Goal: Task Accomplishment & Management: Complete application form

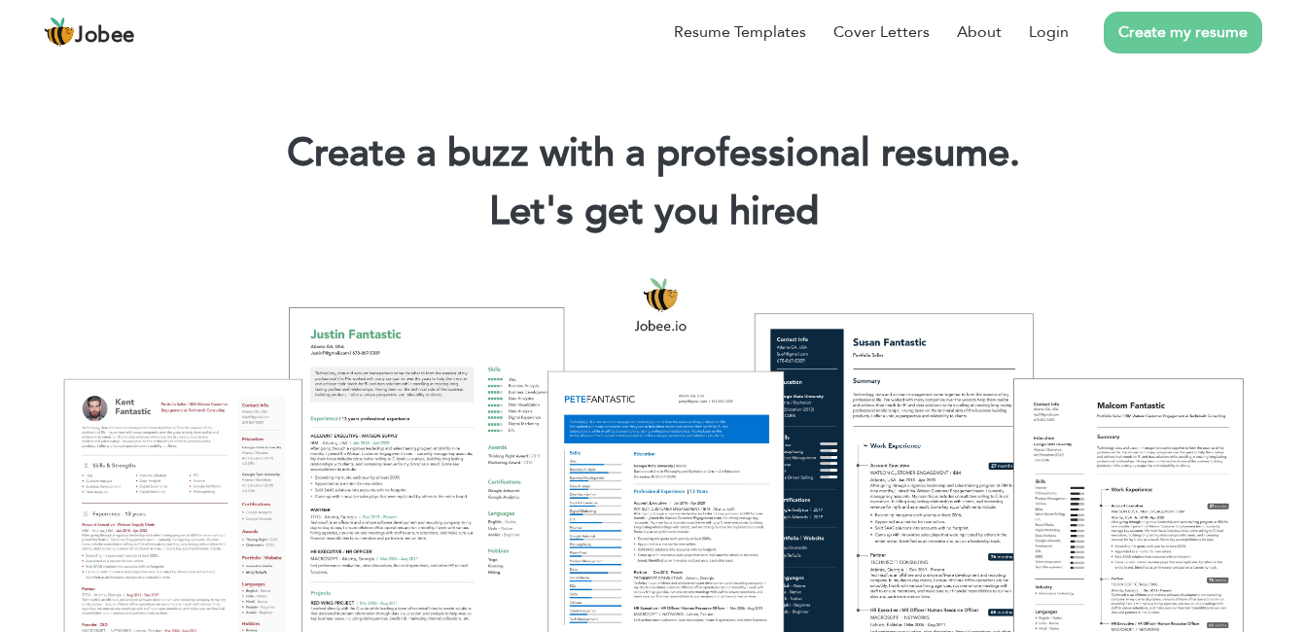
click at [1138, 244] on div "Create a buzz with a professional resume. Let's get you hired |" at bounding box center [653, 186] width 1277 height 117
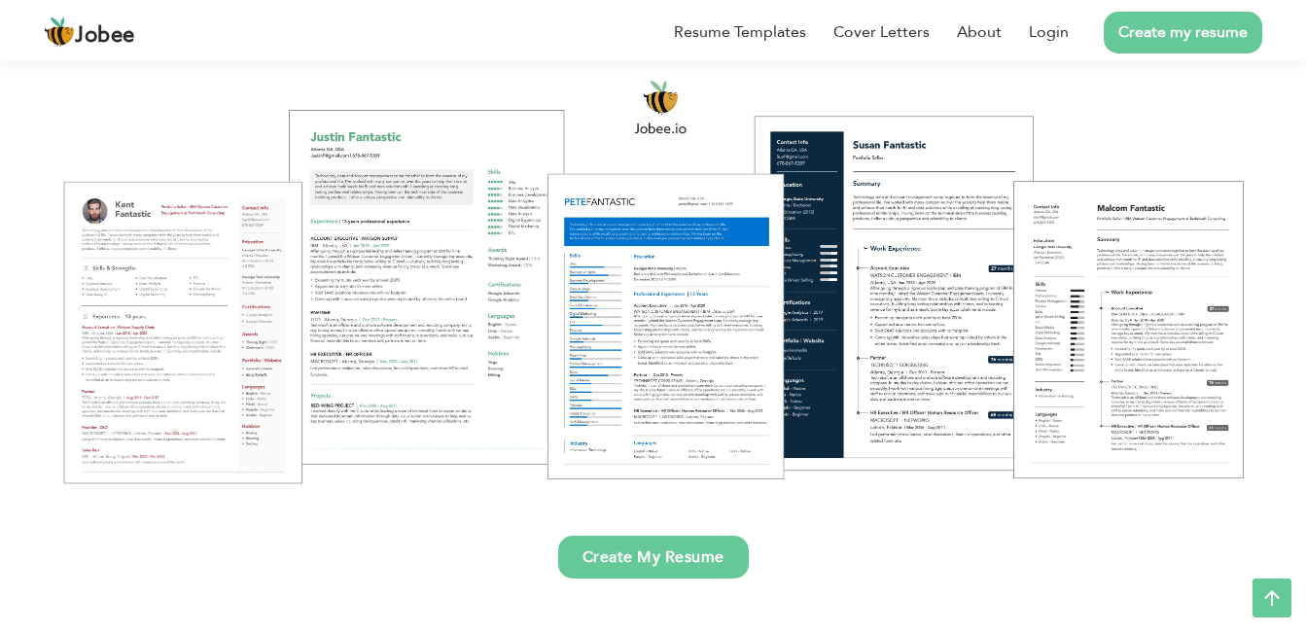
scroll to position [194, 0]
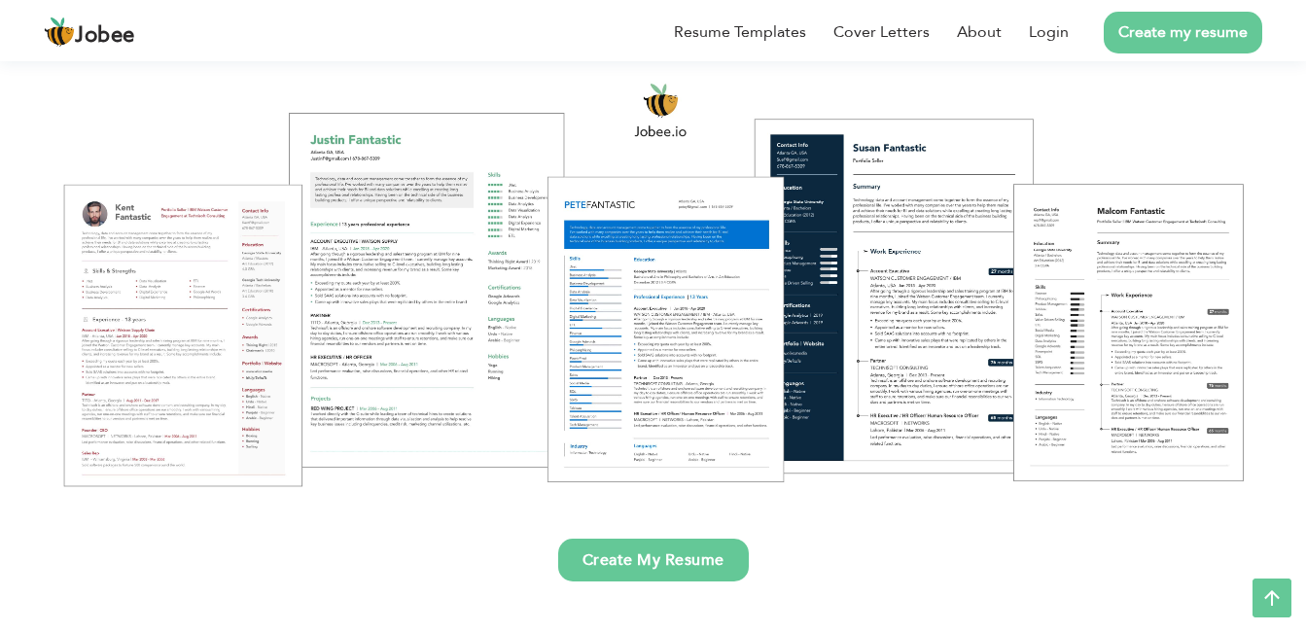
click at [678, 577] on link "Create My Resume" at bounding box center [653, 560] width 191 height 43
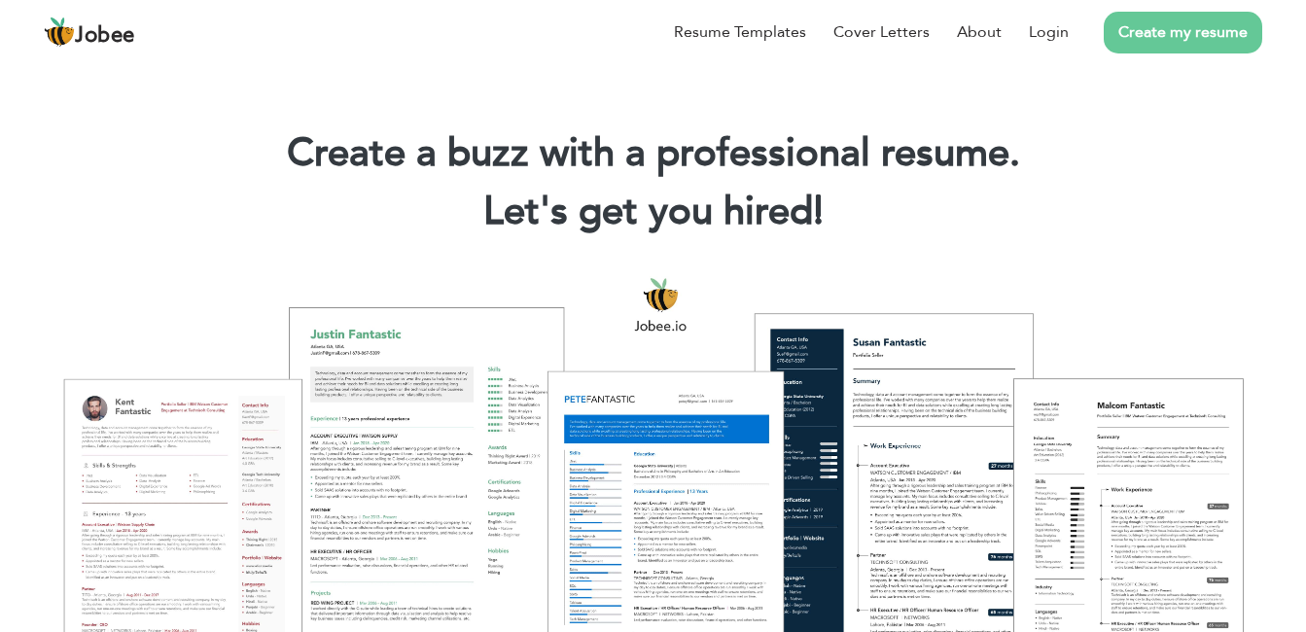
click at [1142, 228] on h2 "Let's get you hired! |" at bounding box center [652, 212] width 1247 height 51
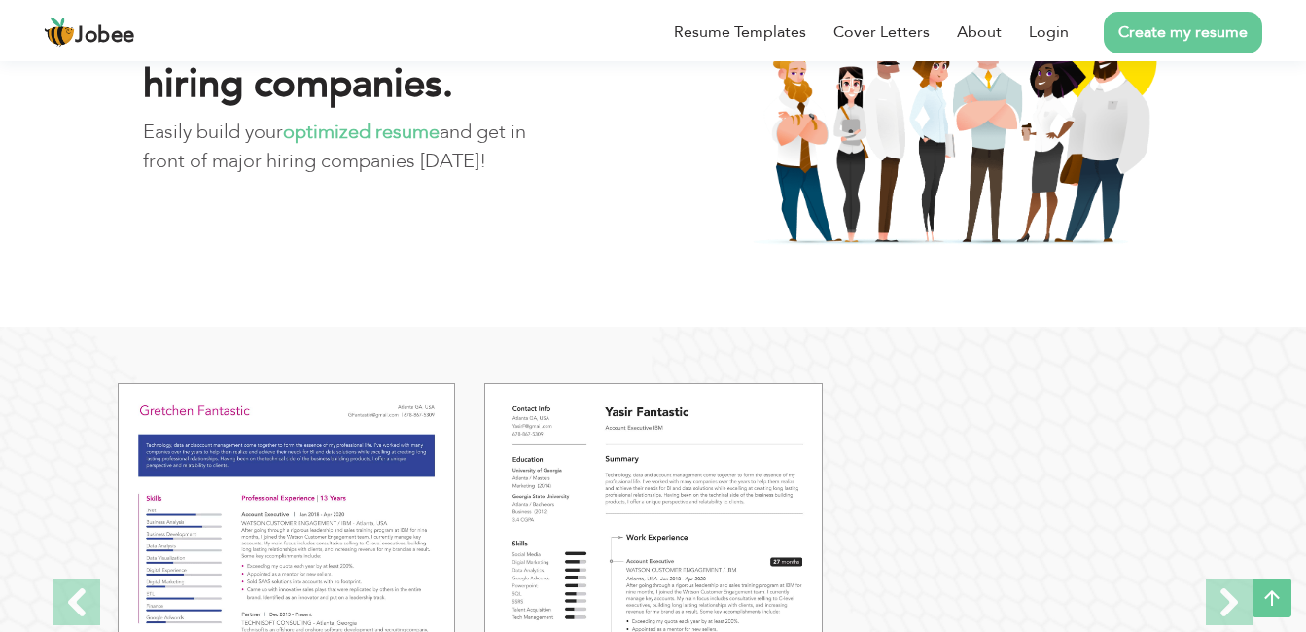
scroll to position [2022, 0]
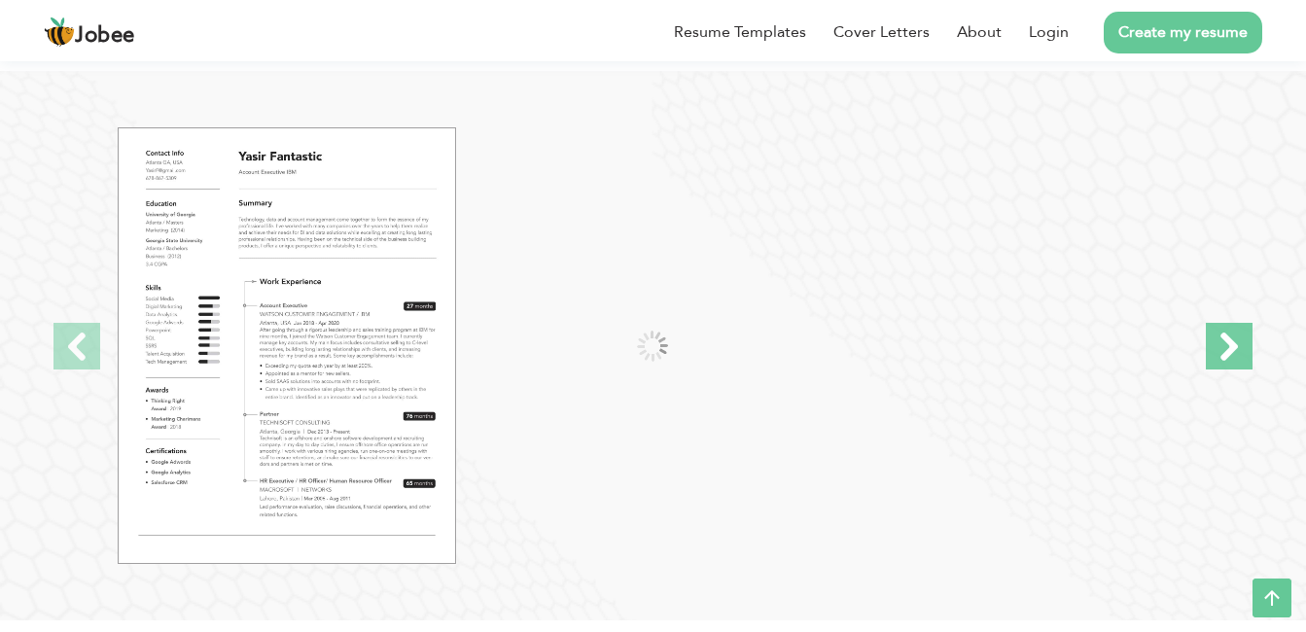
click at [1241, 333] on span at bounding box center [1229, 346] width 47 height 47
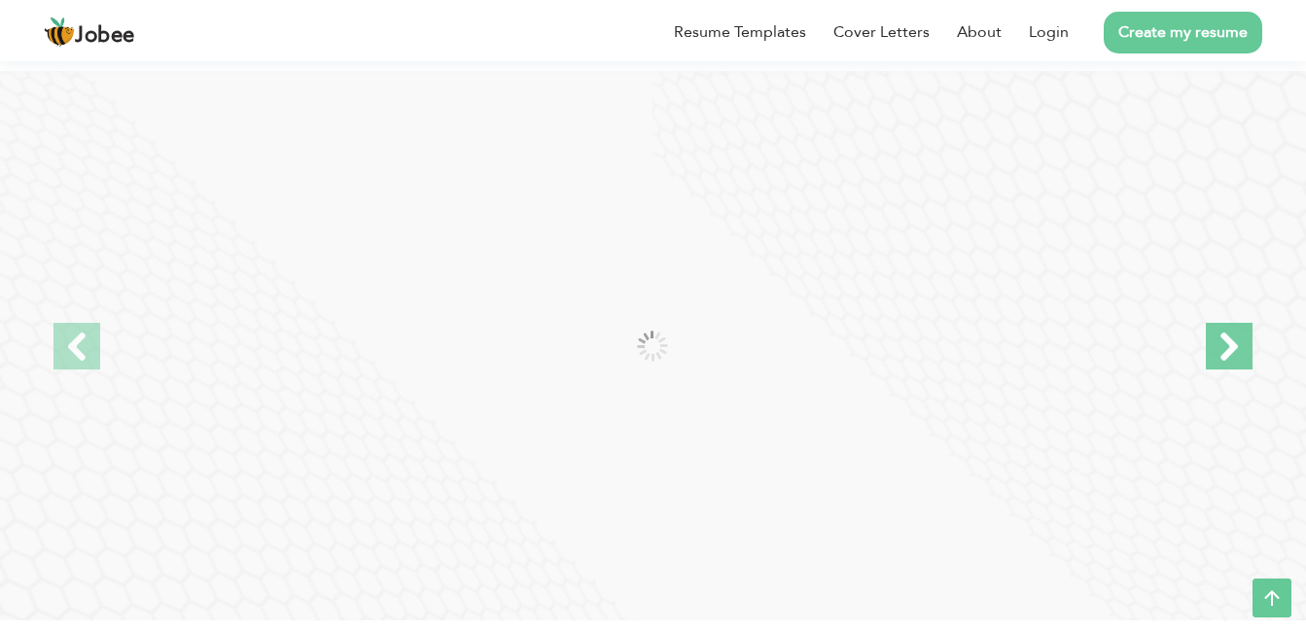
click at [1241, 333] on span at bounding box center [1229, 346] width 47 height 47
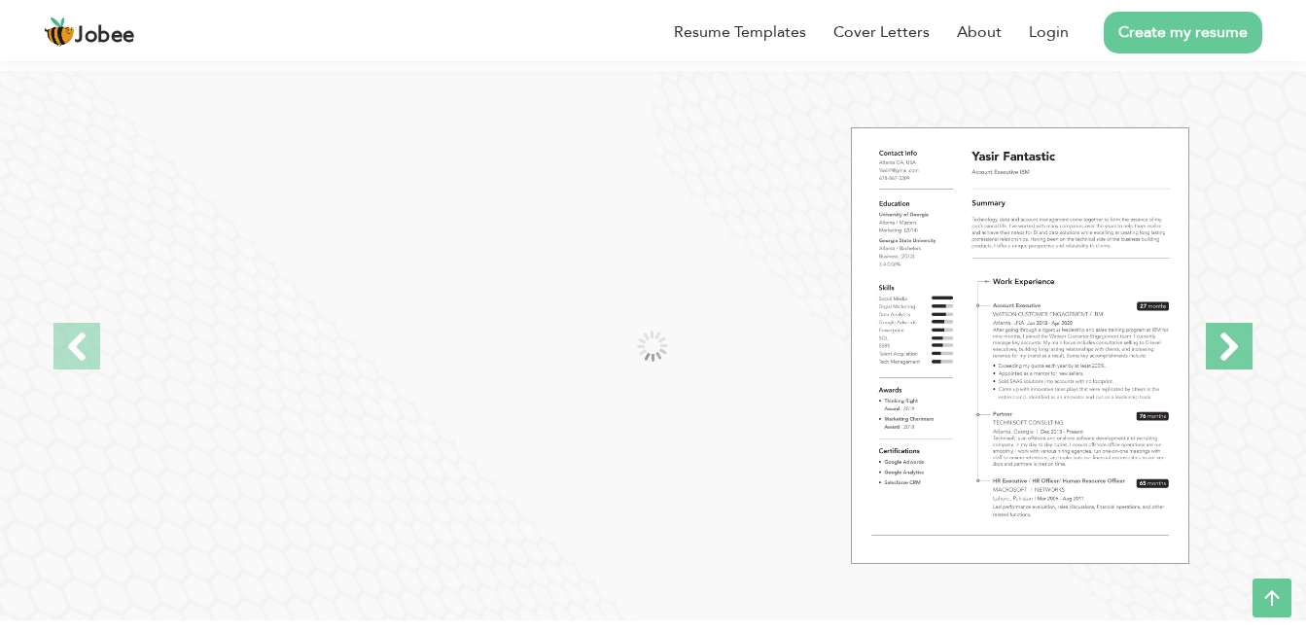
click at [1241, 333] on span at bounding box center [1229, 346] width 47 height 47
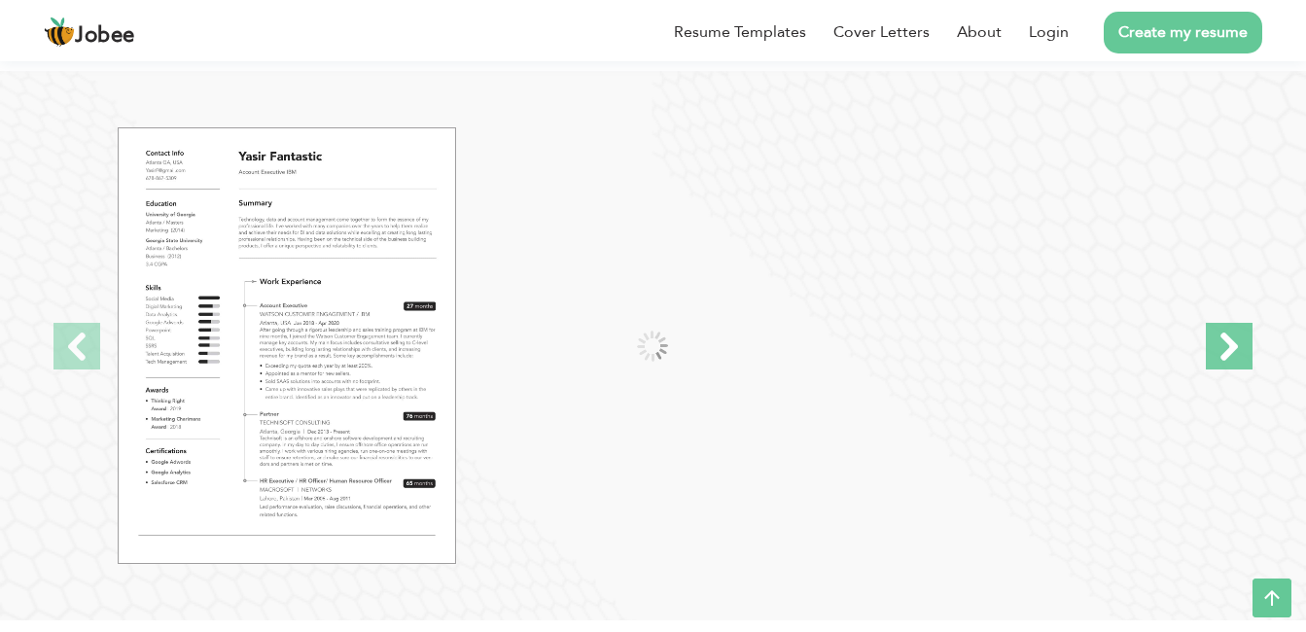
click at [1241, 333] on span at bounding box center [1229, 346] width 47 height 47
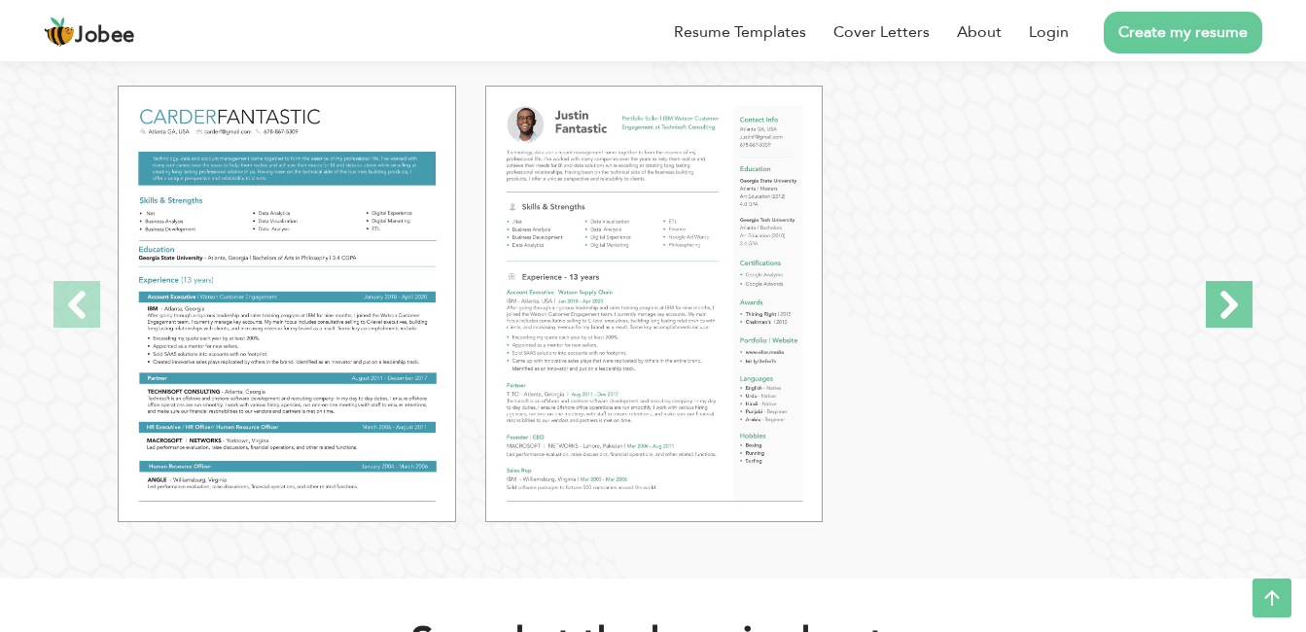
scroll to position [2061, 0]
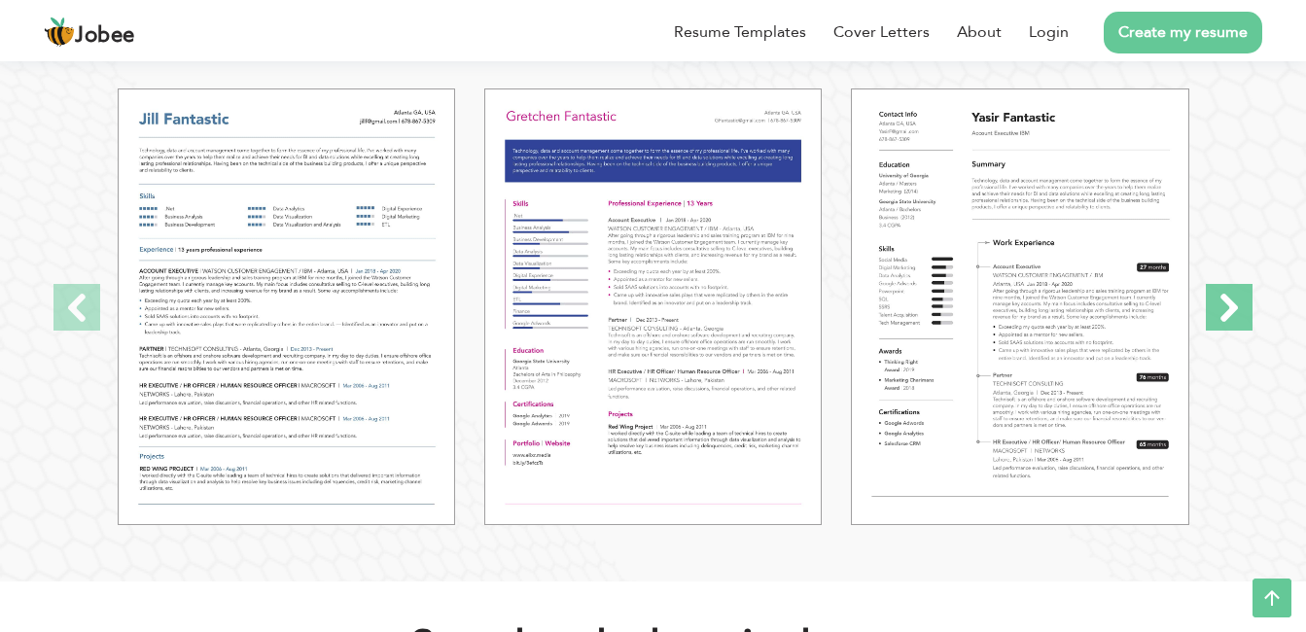
click at [1240, 307] on span at bounding box center [1229, 307] width 47 height 47
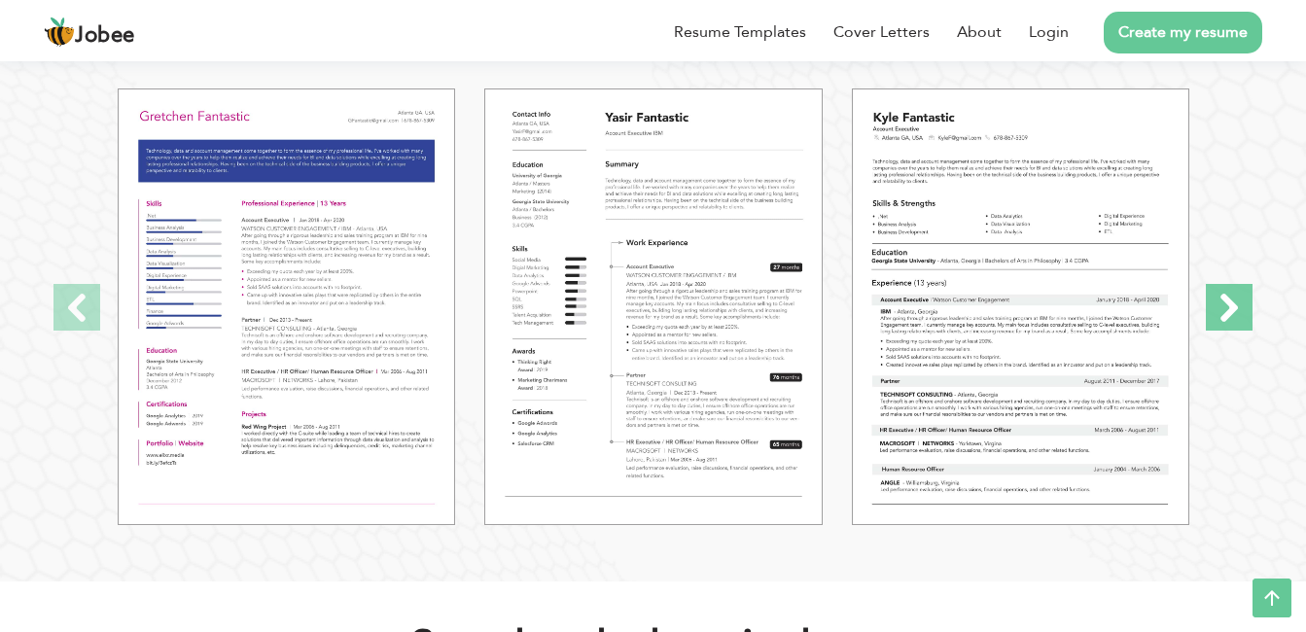
click at [1240, 307] on span at bounding box center [1229, 307] width 47 height 47
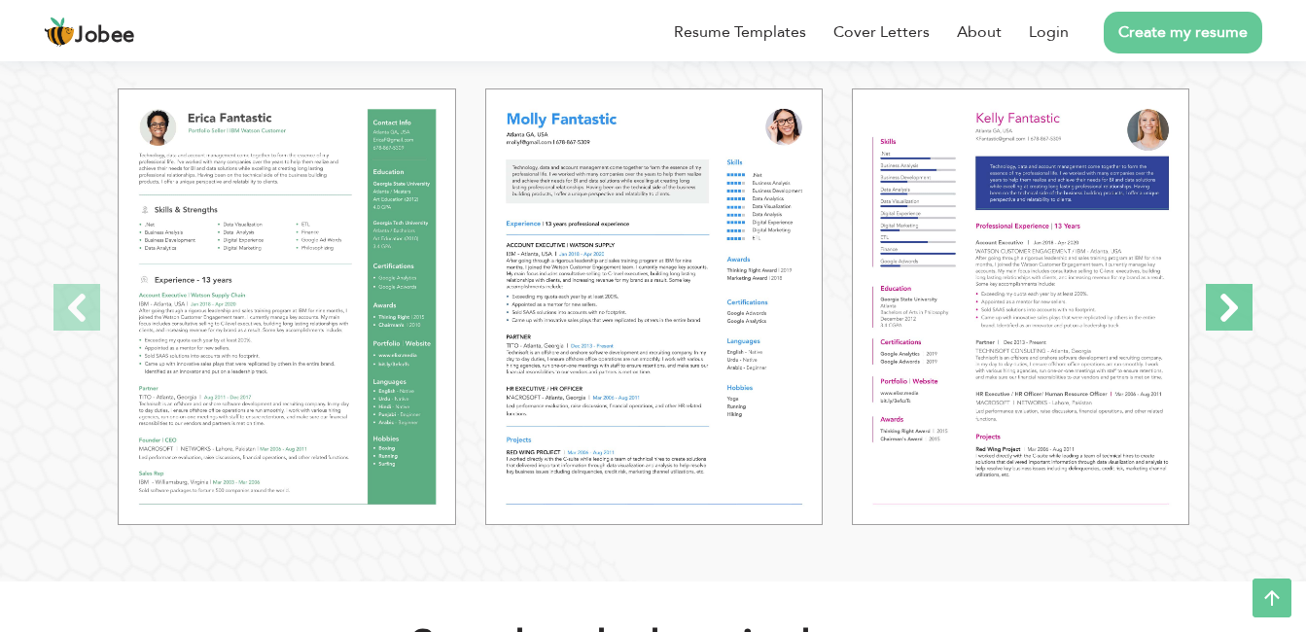
click at [1240, 307] on span at bounding box center [1229, 307] width 47 height 47
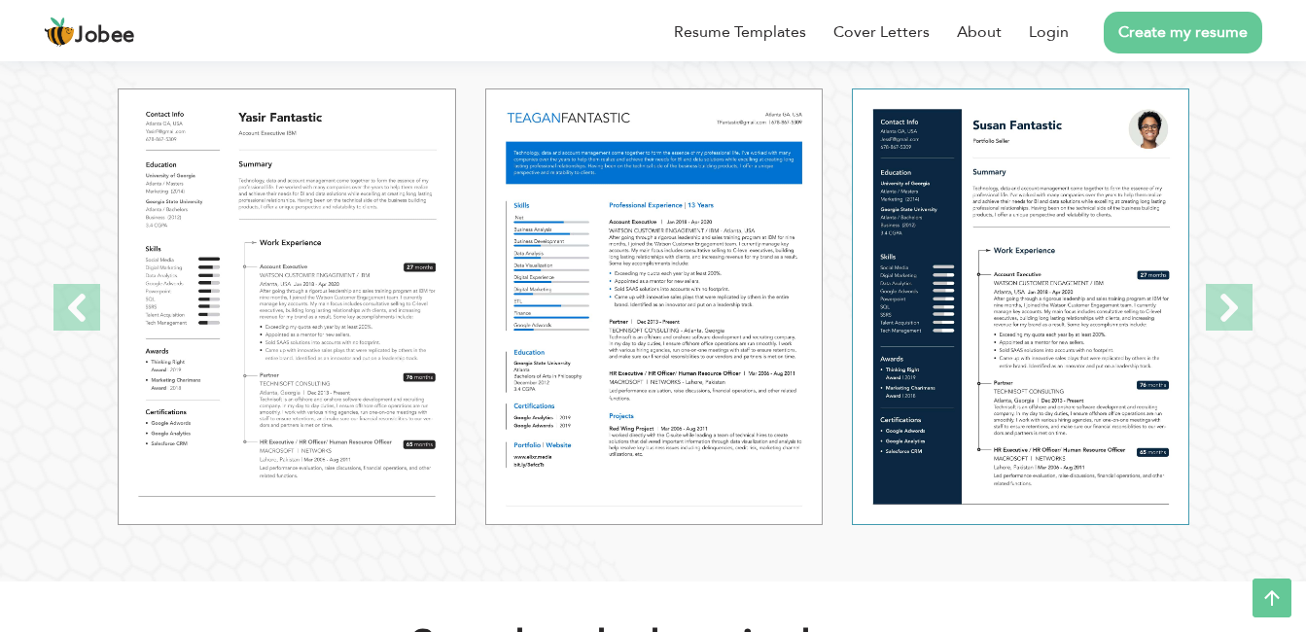
click at [1038, 306] on img at bounding box center [1020, 306] width 337 height 437
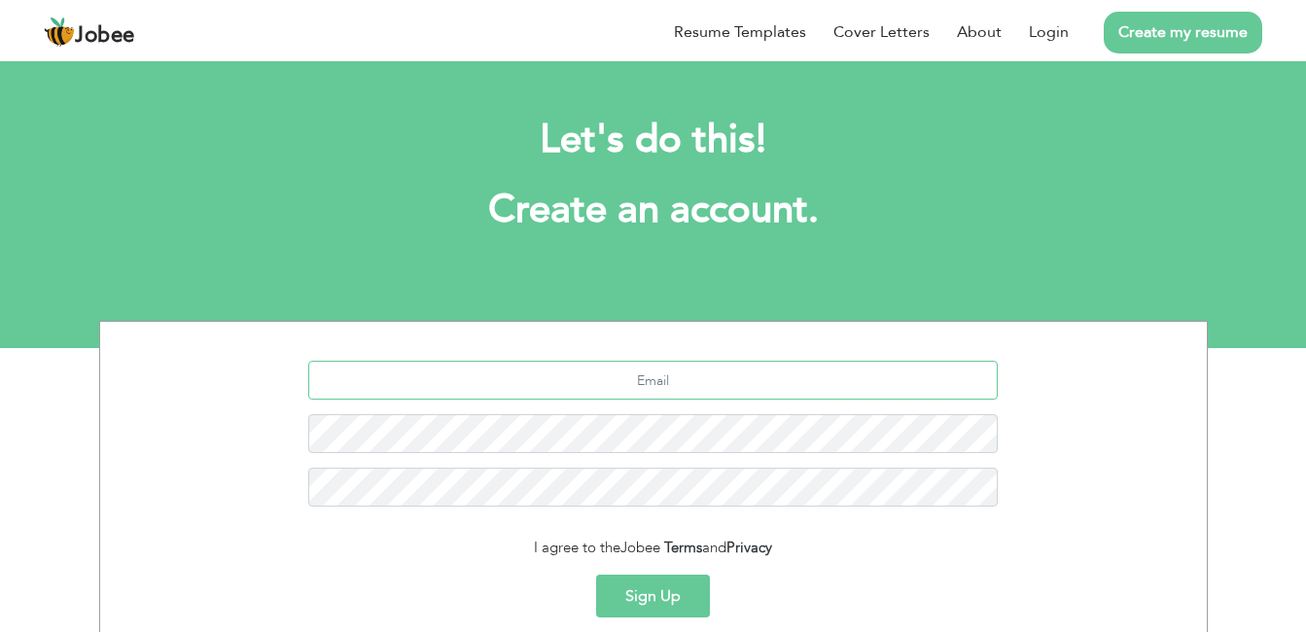
click at [741, 375] on input "text" at bounding box center [652, 380] width 689 height 39
type input "mahamabdulmajeed064@gmail.com"
click at [1215, 32] on link "Create my resume" at bounding box center [1183, 33] width 158 height 42
click at [1053, 34] on link "Login" at bounding box center [1049, 31] width 40 height 23
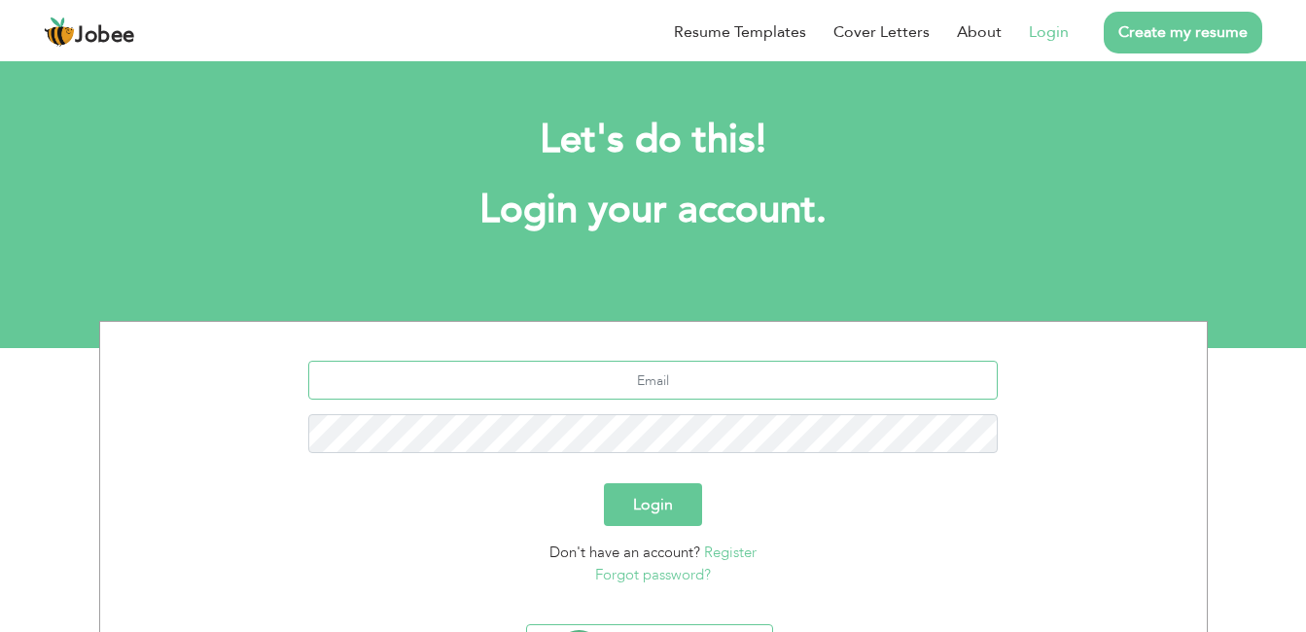
click at [653, 395] on input "text" at bounding box center [652, 380] width 689 height 39
type input "[EMAIL_ADDRESS][DOMAIN_NAME]"
click at [637, 496] on button "Login" at bounding box center [653, 504] width 98 height 43
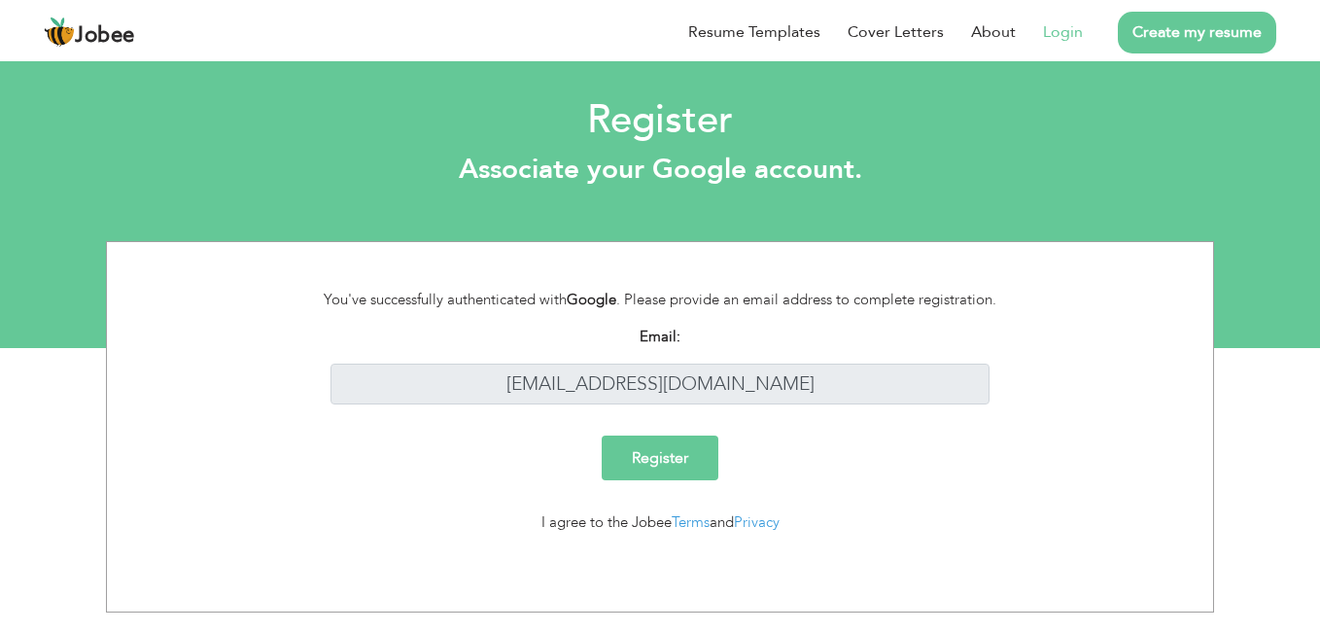
click at [712, 453] on input "Register" at bounding box center [660, 458] width 117 height 45
click at [683, 459] on input "Register" at bounding box center [660, 458] width 117 height 45
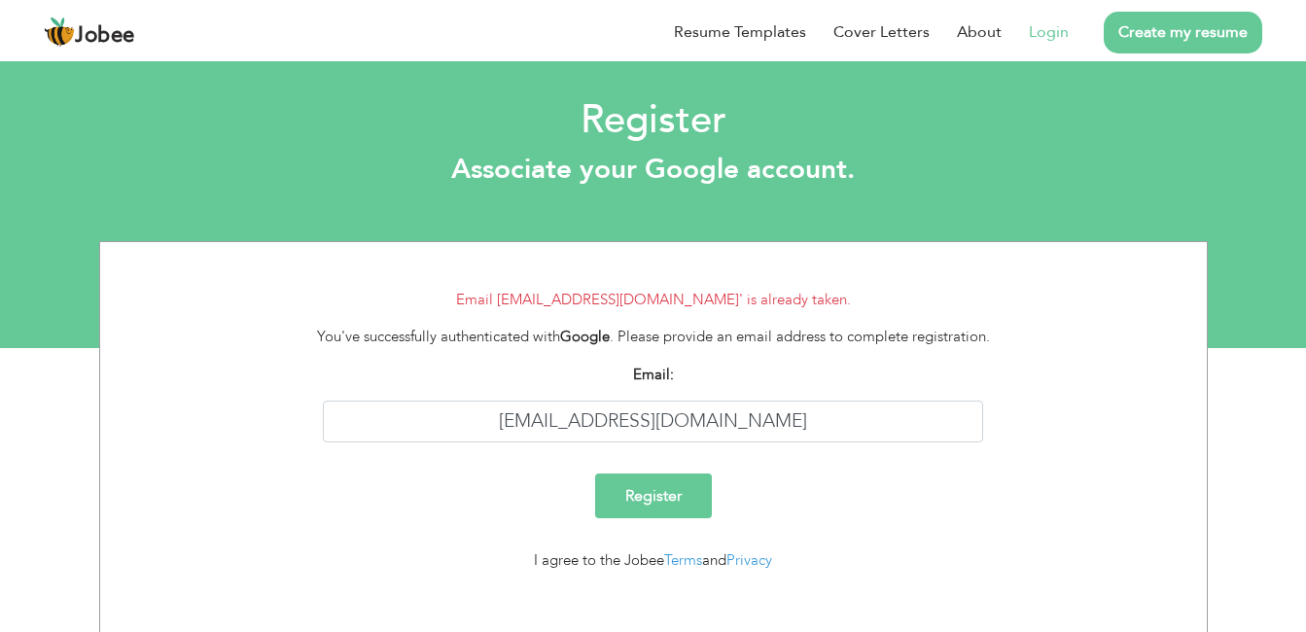
click at [661, 496] on input "Register" at bounding box center [653, 495] width 117 height 45
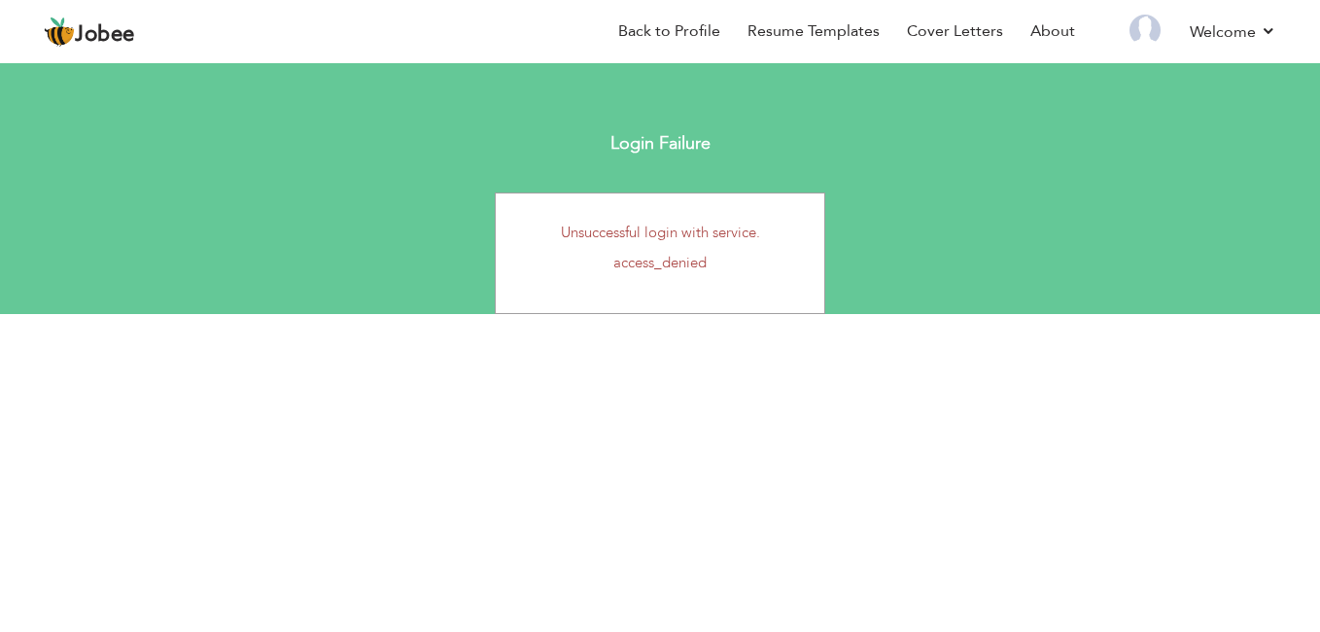
click at [1074, 224] on div "Unsuccessful login with service. access_denied" at bounding box center [660, 254] width 1320 height 122
click at [782, 27] on link "Resume Templates" at bounding box center [814, 31] width 132 height 22
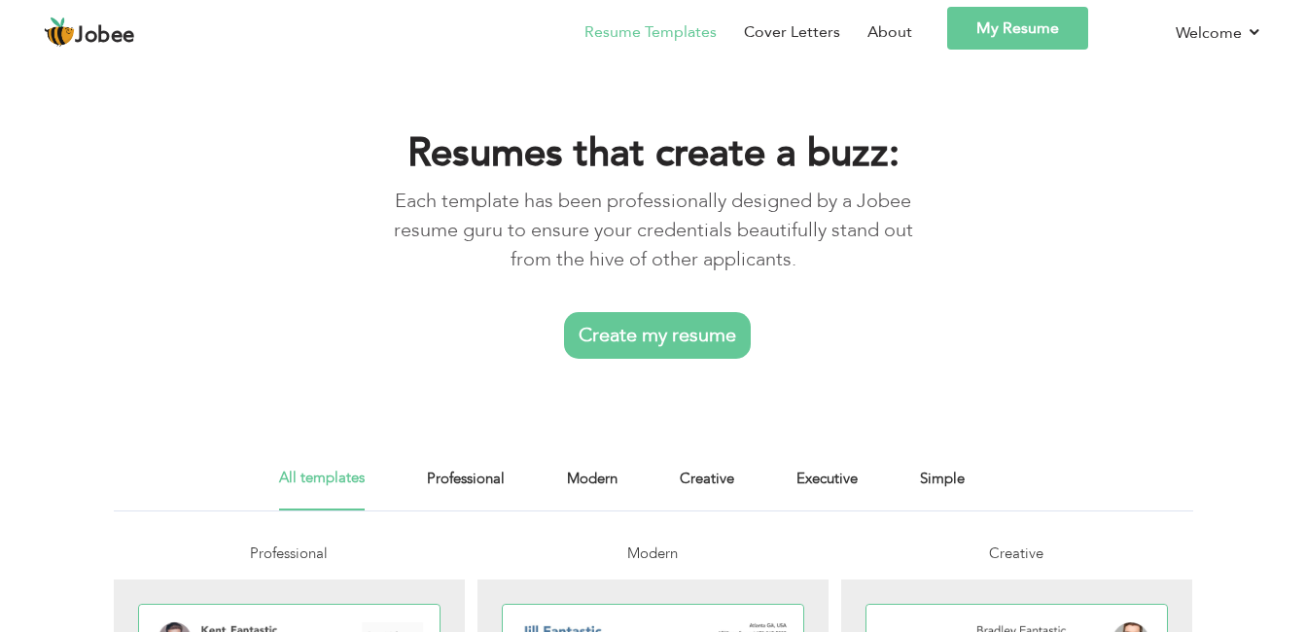
click at [694, 338] on link "Create my resume" at bounding box center [657, 335] width 187 height 47
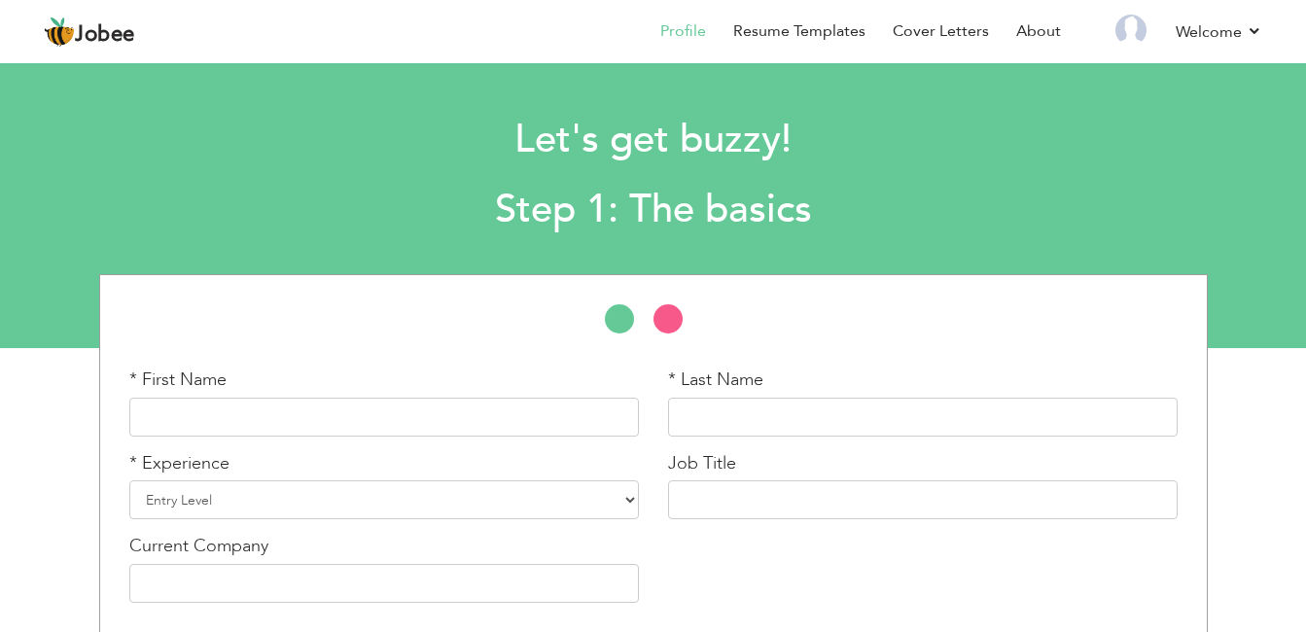
click at [1243, 261] on section "Let's get buzzy! Step 1: The basics * First Name * Last Name Entry Level" at bounding box center [653, 202] width 1306 height 292
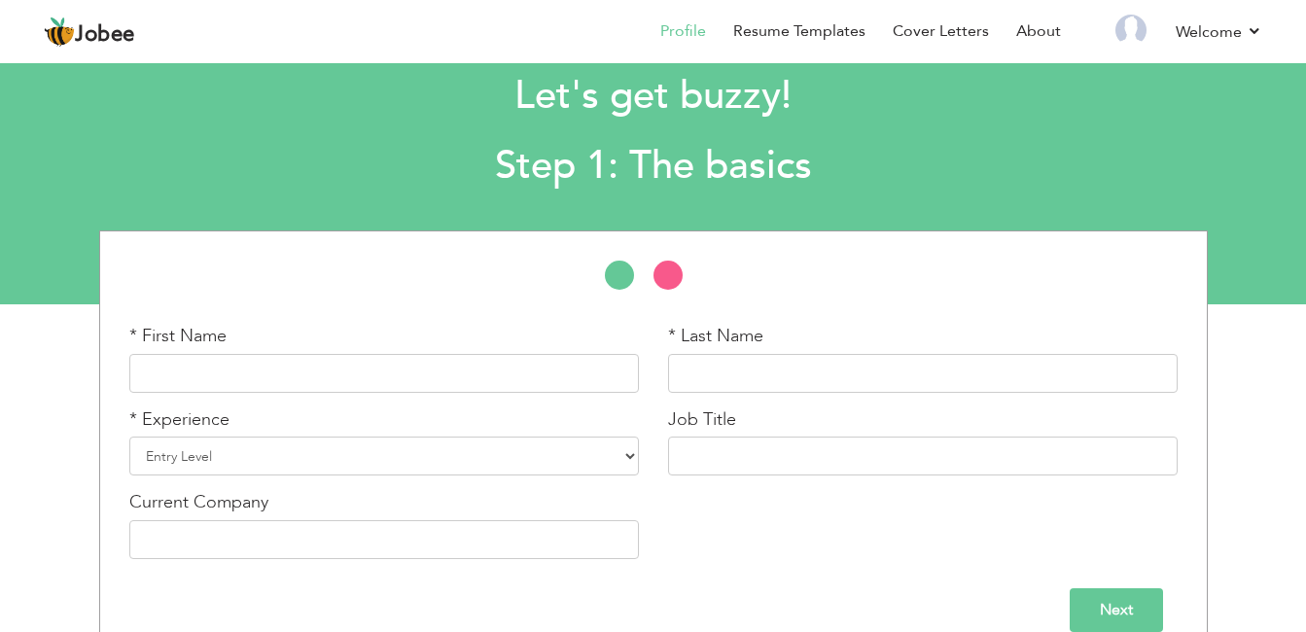
scroll to position [74, 0]
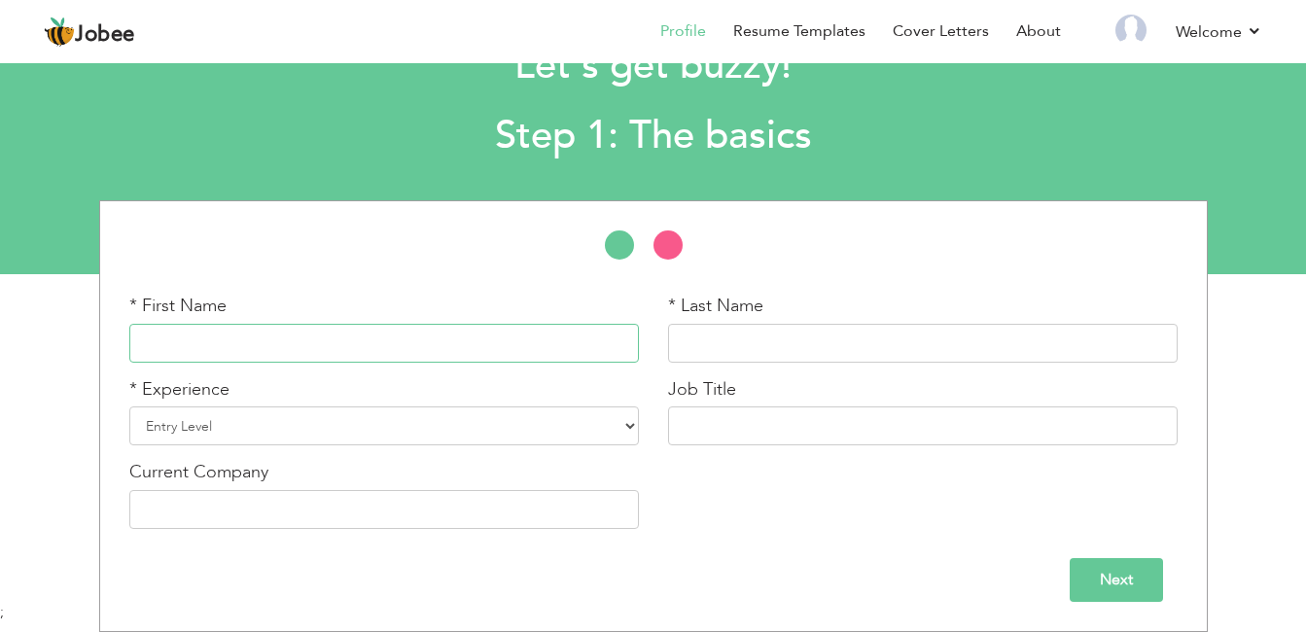
click at [335, 341] on input "text" at bounding box center [383, 343] width 509 height 39
type input "m"
click at [333, 336] on input "Ma" at bounding box center [383, 343] width 509 height 39
click at [193, 343] on input "Ma" at bounding box center [383, 343] width 509 height 39
type input "Maham"
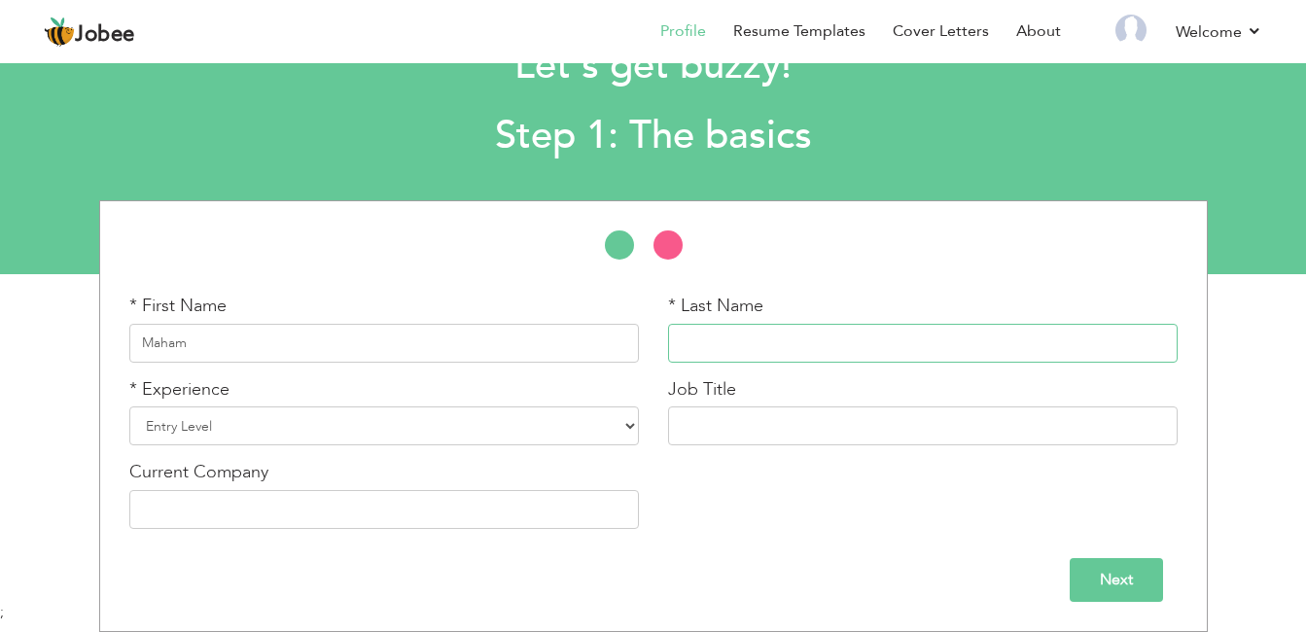
click at [754, 344] on input "text" at bounding box center [922, 343] width 509 height 39
type input "Majeed"
click at [631, 422] on select "Entry Level Less than 1 Year 1 Year 2 Years 3 Years 4 Years 5 Years 6 Years 7 Y…" at bounding box center [383, 425] width 509 height 39
select select "7"
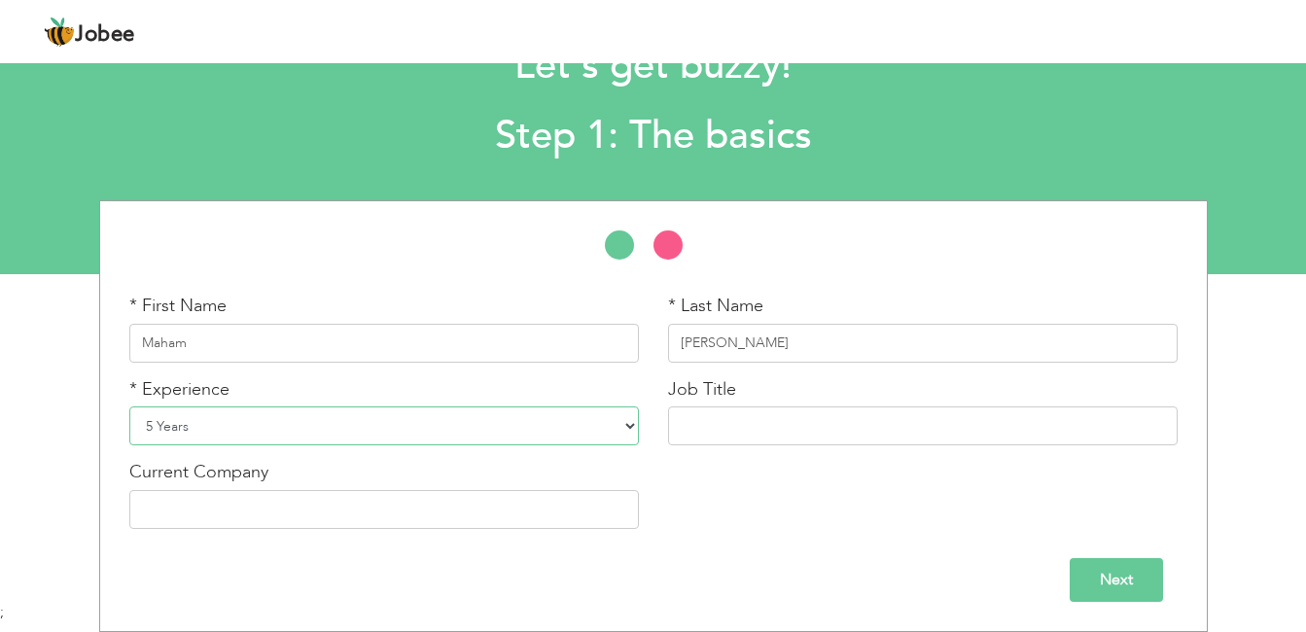
click at [129, 406] on select "Entry Level Less than 1 Year 1 Year 2 Years 3 Years 4 Years 5 Years 6 Years 7 Y…" at bounding box center [383, 425] width 509 height 39
click at [754, 431] on input "text" at bounding box center [922, 425] width 509 height 39
click at [385, 517] on input "text" at bounding box center [383, 509] width 509 height 39
click at [685, 427] on input "teaching" at bounding box center [922, 425] width 509 height 39
type input "Teaching"
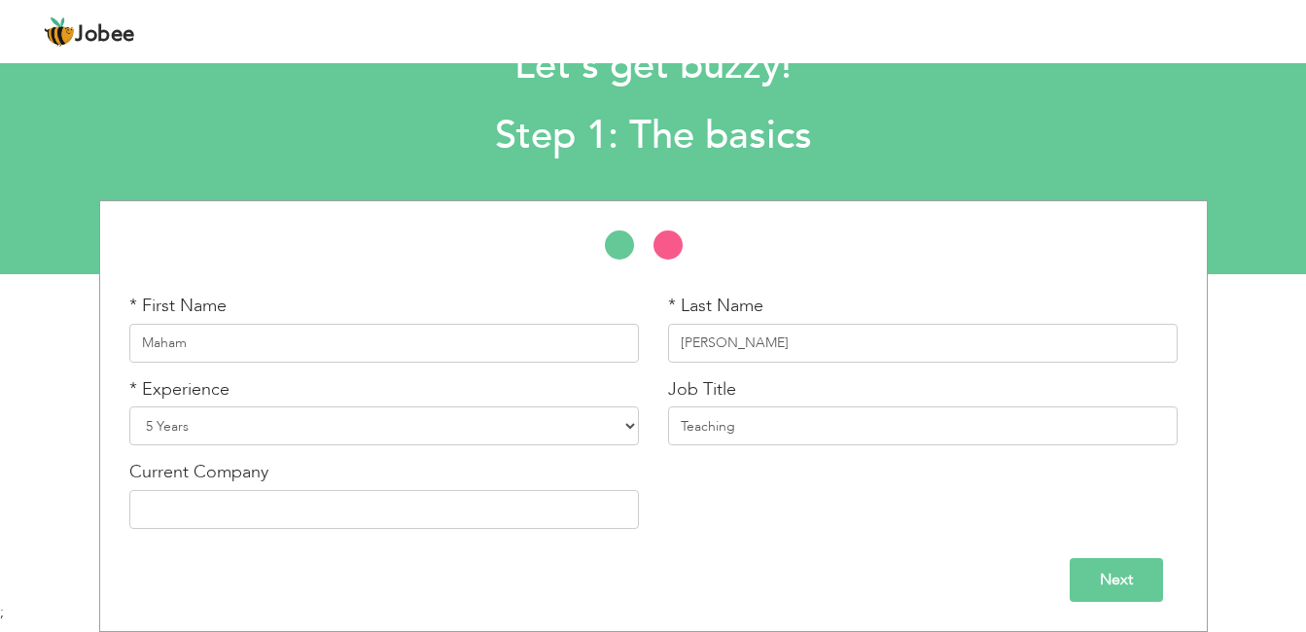
click at [1112, 590] on input "Next" at bounding box center [1115, 580] width 93 height 44
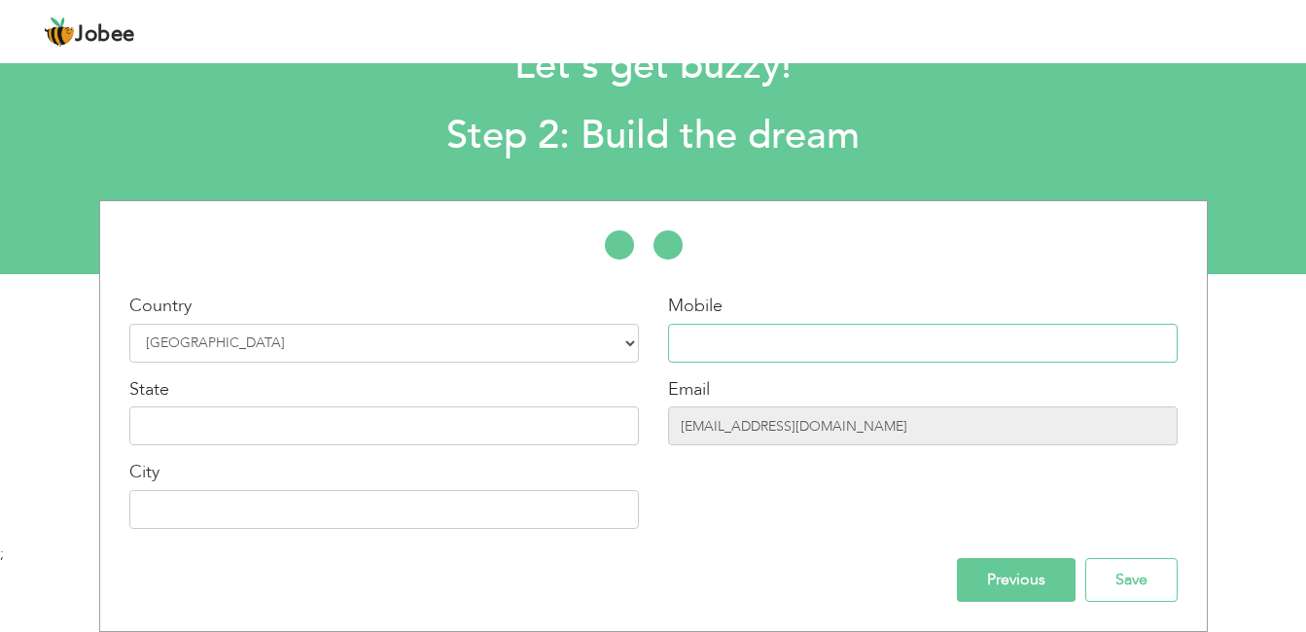
click at [775, 348] on input "text" at bounding box center [922, 343] width 509 height 39
type input "O"
type input "03254247334"
click at [246, 414] on input "text" at bounding box center [383, 425] width 509 height 39
click at [1039, 586] on input "Previous" at bounding box center [1016, 580] width 119 height 44
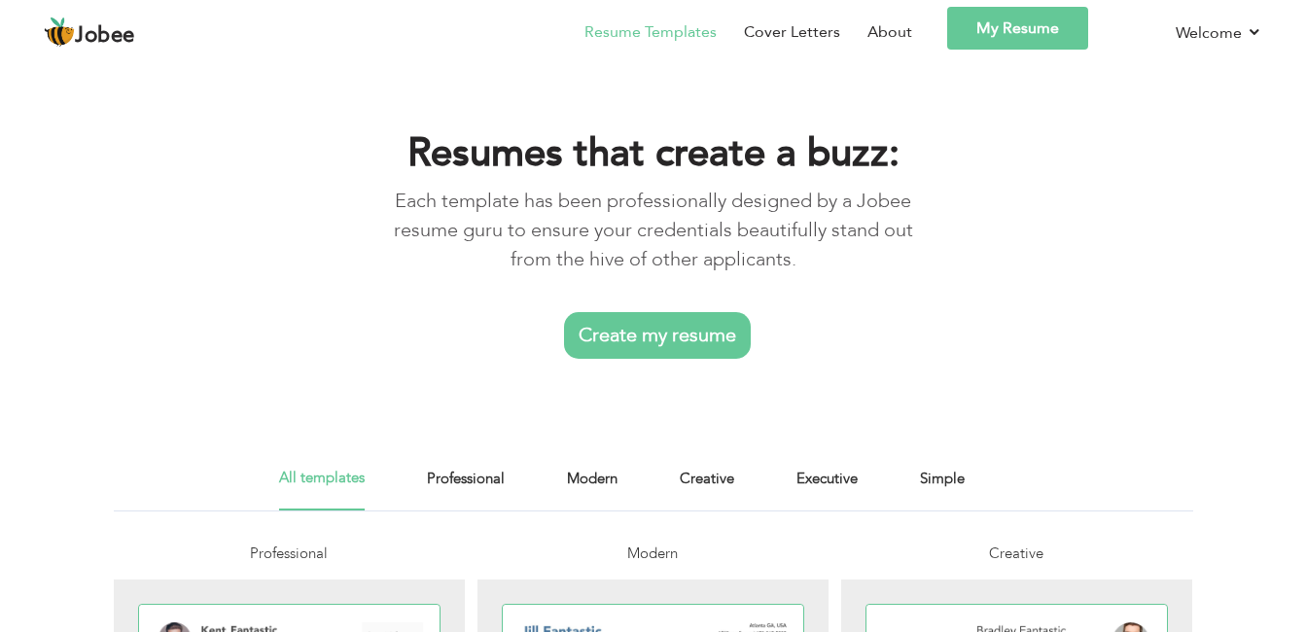
click at [671, 336] on link "Create my resume" at bounding box center [657, 335] width 187 height 47
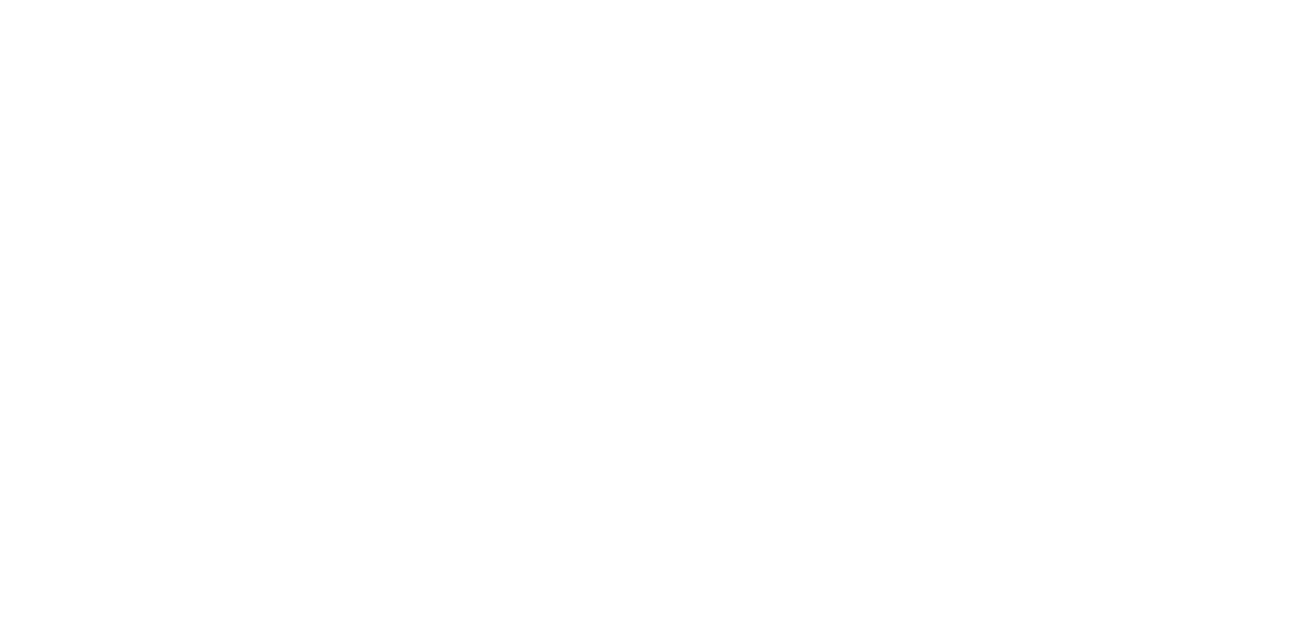
click at [0, 0] on div "Selected Plan" at bounding box center [0, 0] width 0 height 0
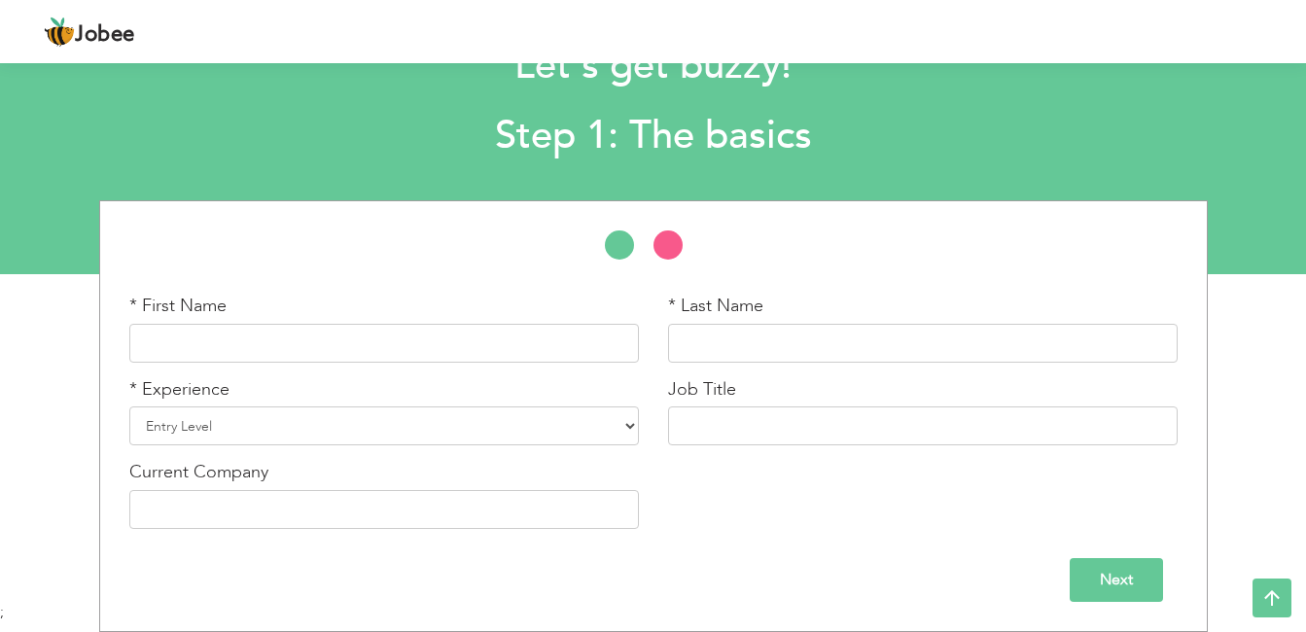
scroll to position [191, 0]
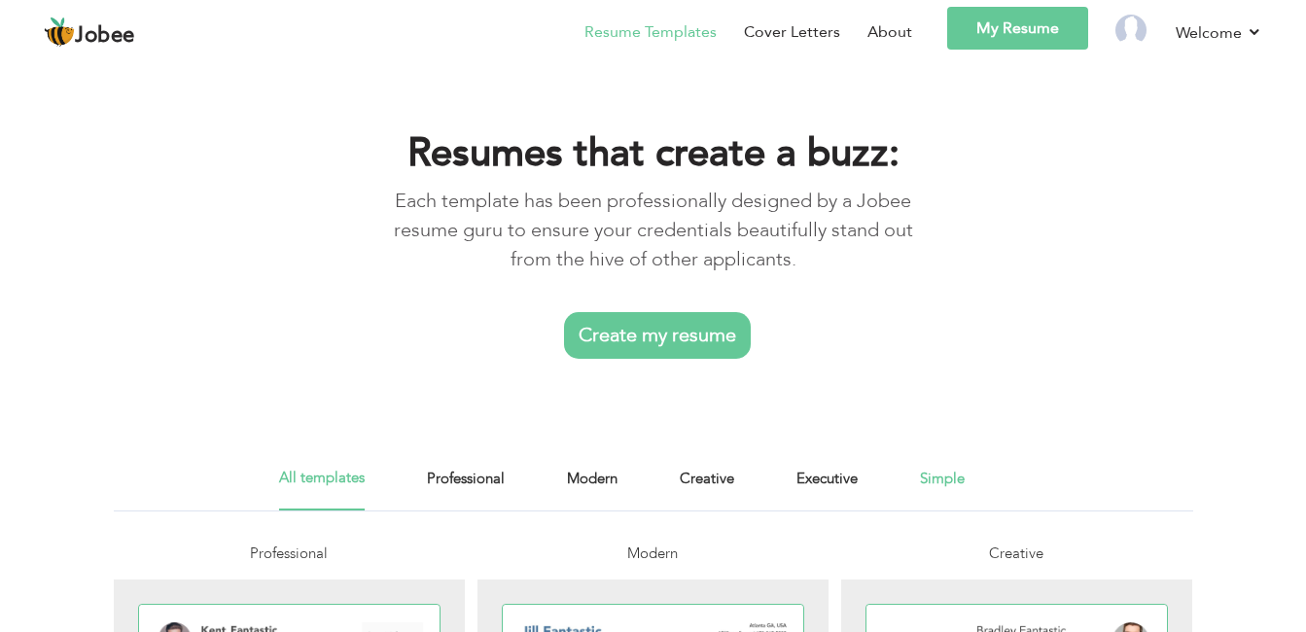
click at [939, 481] on link "Simple" at bounding box center [942, 489] width 45 height 44
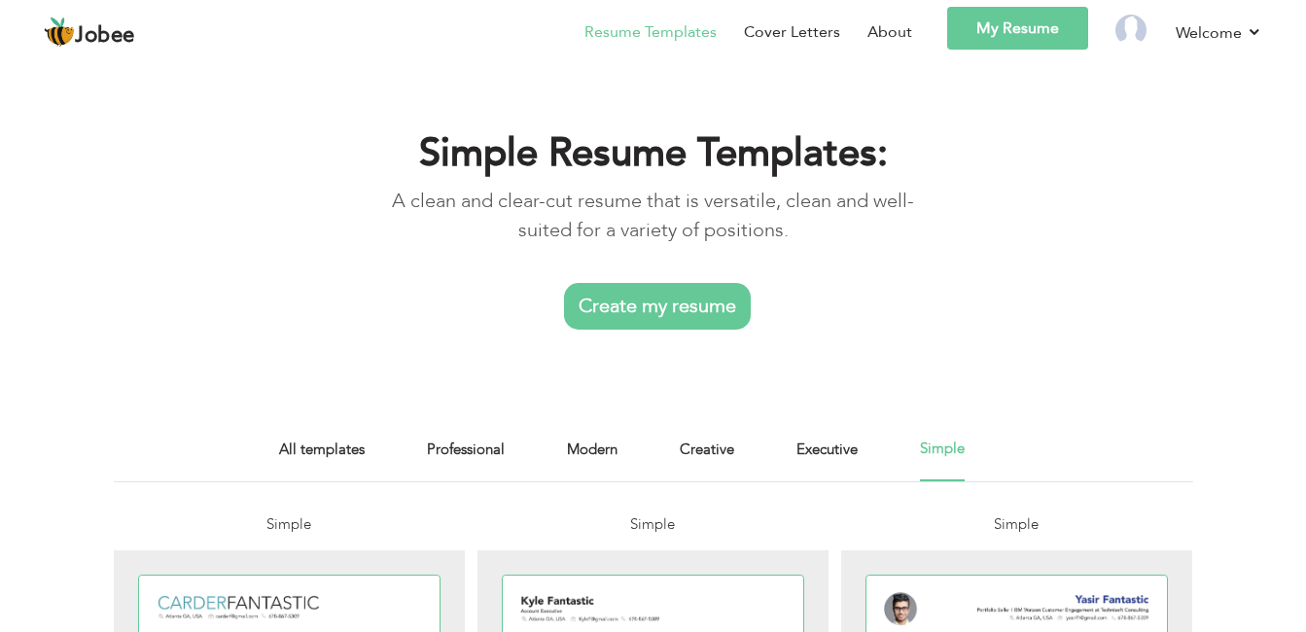
click at [1175, 358] on div "Simple Resume Templates: A clean and clear-cut resume that is versatile, clean …" at bounding box center [653, 224] width 1306 height 333
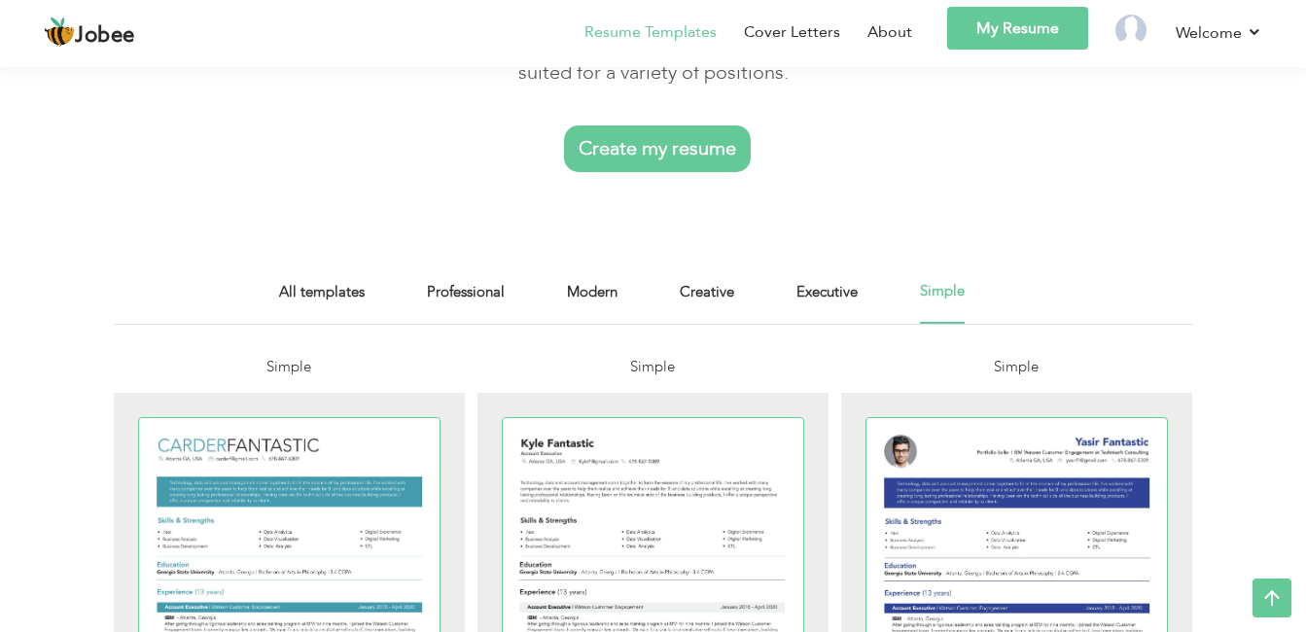
scroll to position [156, 0]
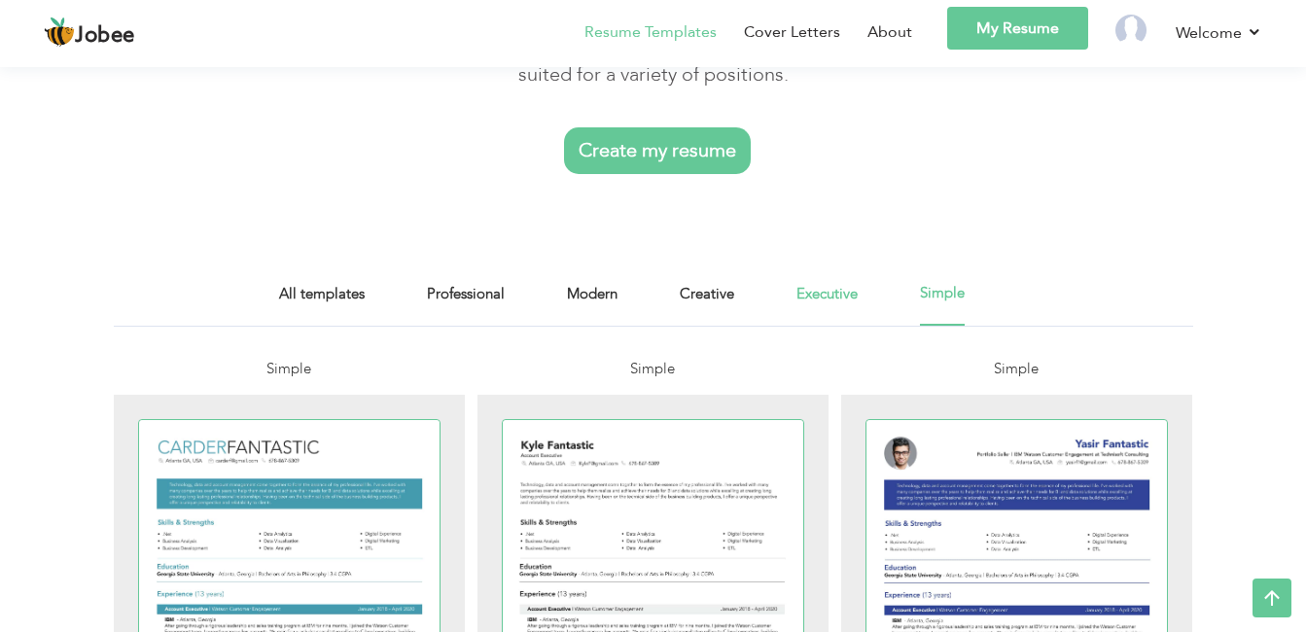
click at [821, 293] on link "Executive" at bounding box center [826, 304] width 61 height 44
